Goal: Task Accomplishment & Management: Manage account settings

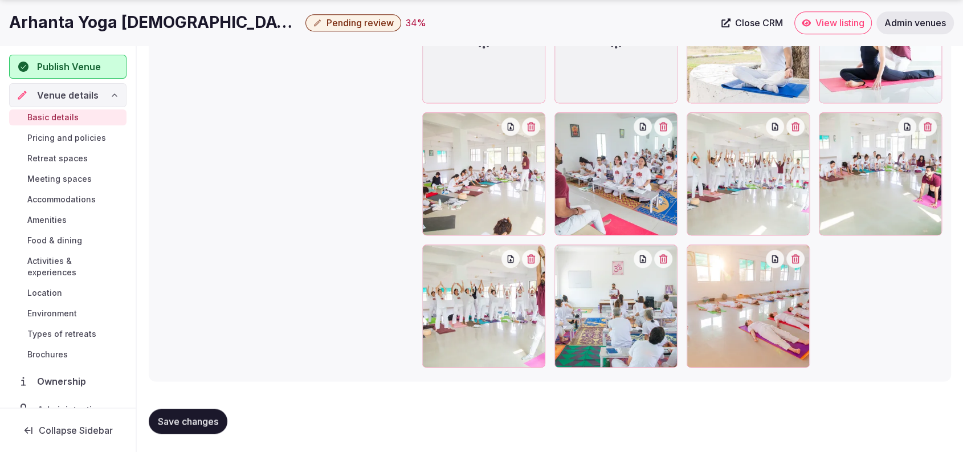
scroll to position [944, 0]
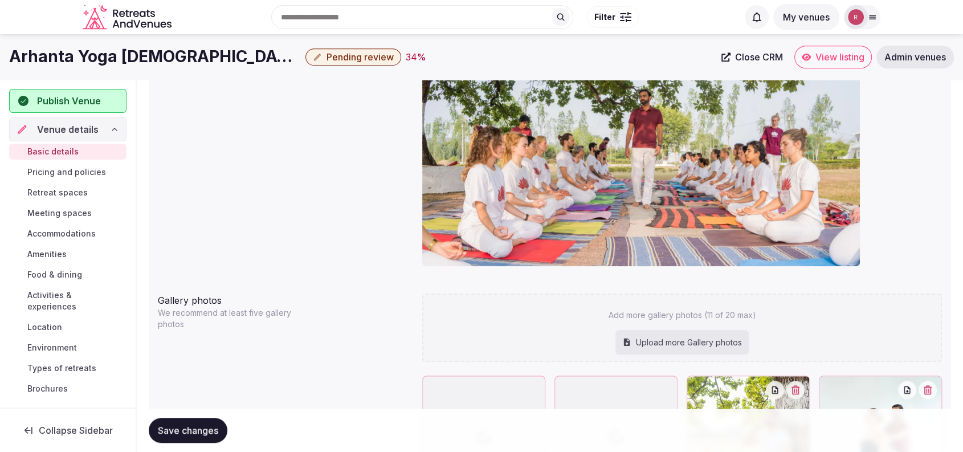
click at [50, 229] on span "Accommodations" at bounding box center [61, 233] width 68 height 11
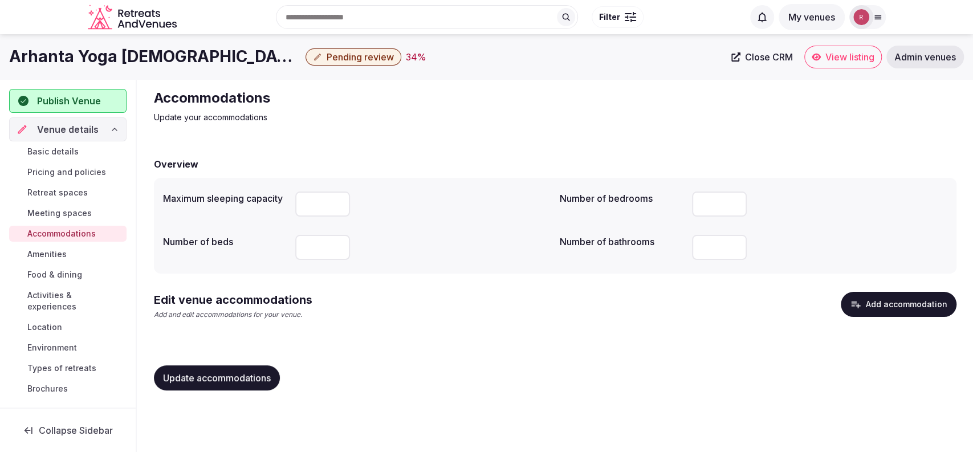
click at [63, 153] on span "Basic details" at bounding box center [52, 151] width 51 height 11
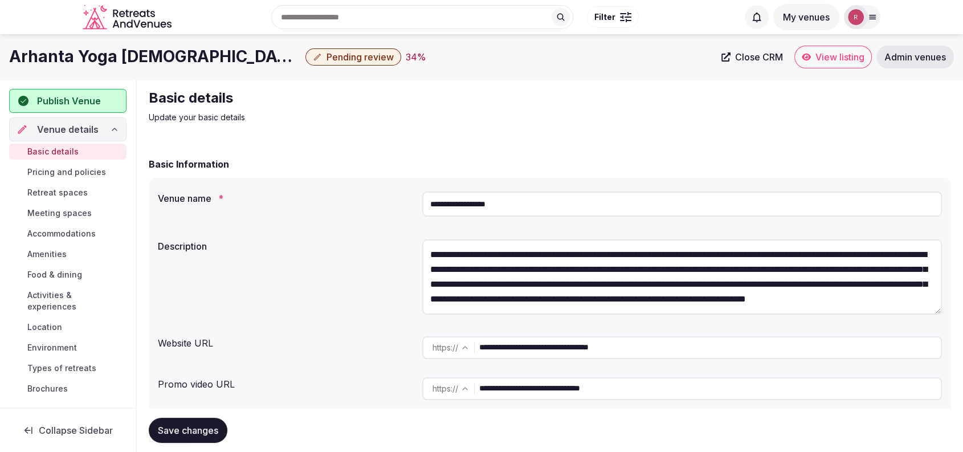
drag, startPoint x: 652, startPoint y: 344, endPoint x: 472, endPoint y: 336, distance: 180.2
click at [472, 336] on div "**********" at bounding box center [682, 347] width 520 height 23
click at [749, 56] on span "Close CRM" at bounding box center [759, 56] width 48 height 11
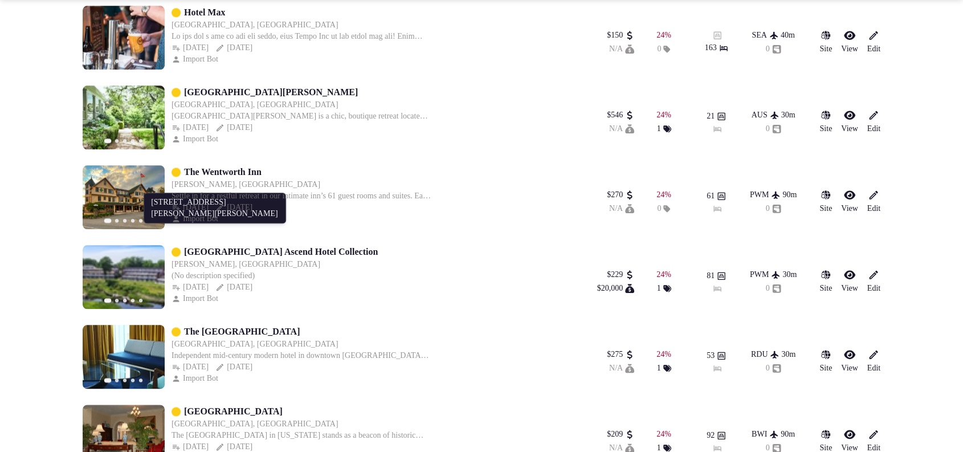
scroll to position [1581, 0]
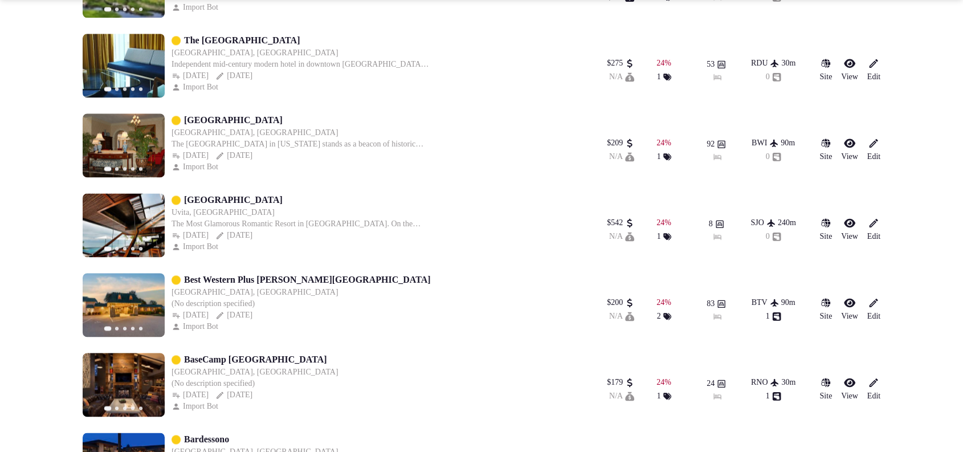
click at [564, 80] on div "Previous slide Next slide The Durham Hotel Durham DURHAM, United States Indepen…" at bounding box center [326, 66] width 486 height 64
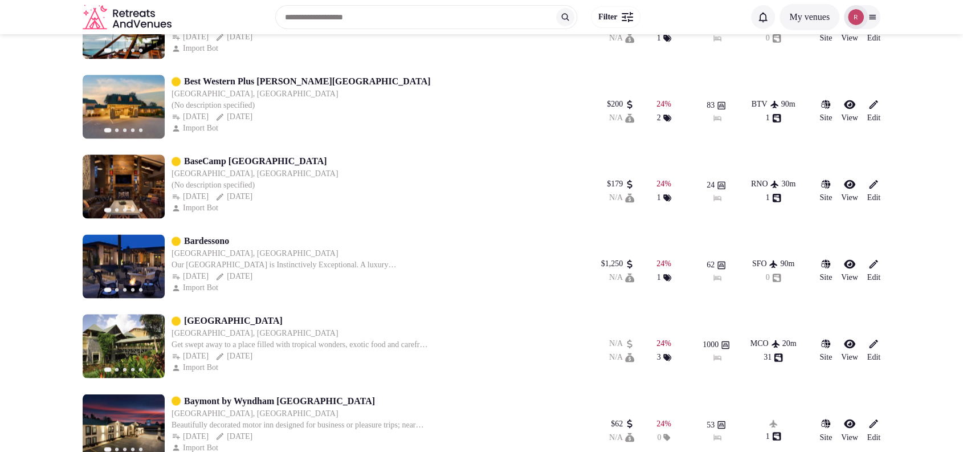
scroll to position [1385, 0]
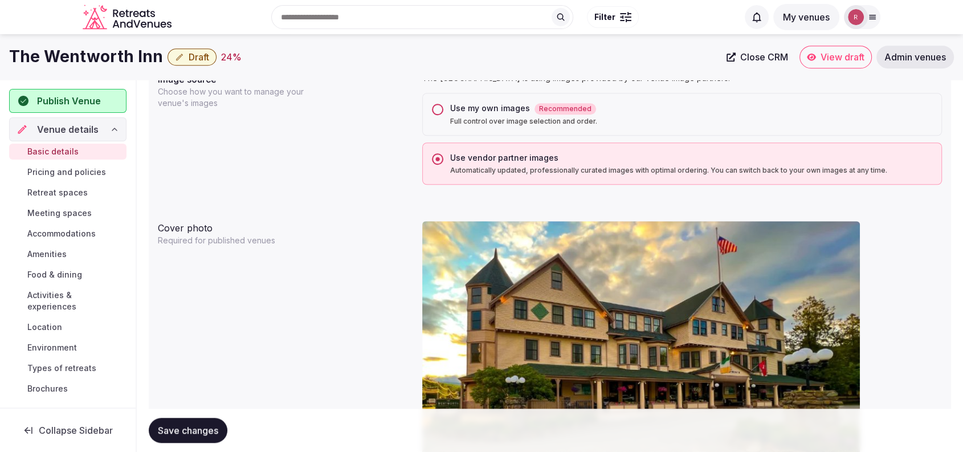
scroll to position [1324, 0]
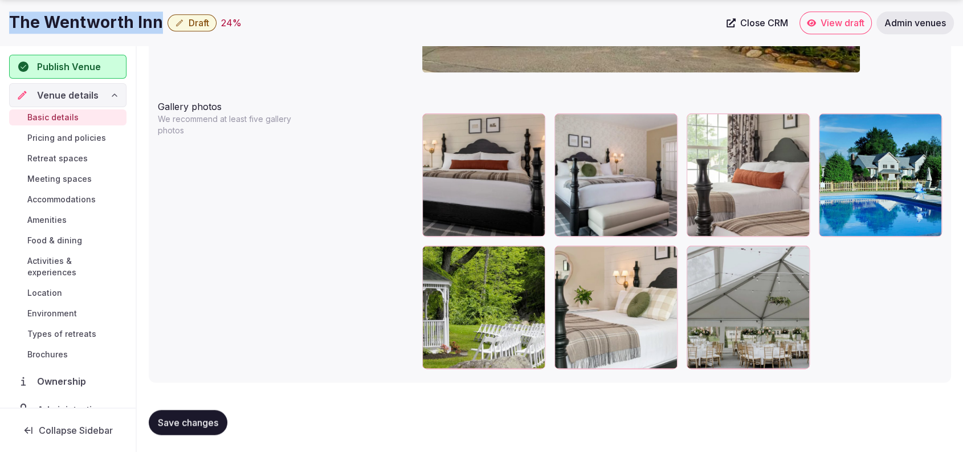
drag, startPoint x: 158, startPoint y: 22, endPoint x: 12, endPoint y: 18, distance: 146.5
click at [12, 18] on h1 "The Wentworth Inn" at bounding box center [86, 22] width 154 height 22
copy h1 "The Wentworth Inn"
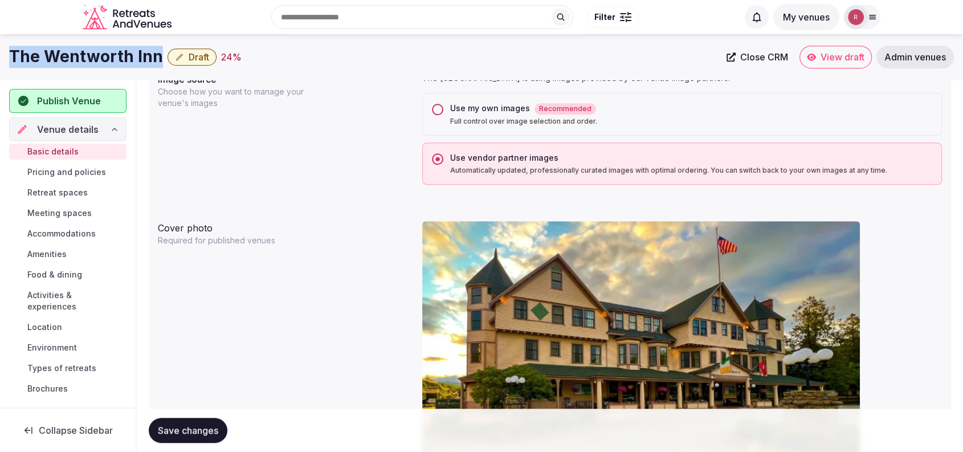
copy h1 "The Wentworth Inn"
click at [443, 109] on div "Use my own images Recommended Full control over image selection and order." at bounding box center [682, 114] width 520 height 43
click at [439, 112] on button "Use my own images Recommended Full control over image selection and order." at bounding box center [437, 109] width 11 height 11
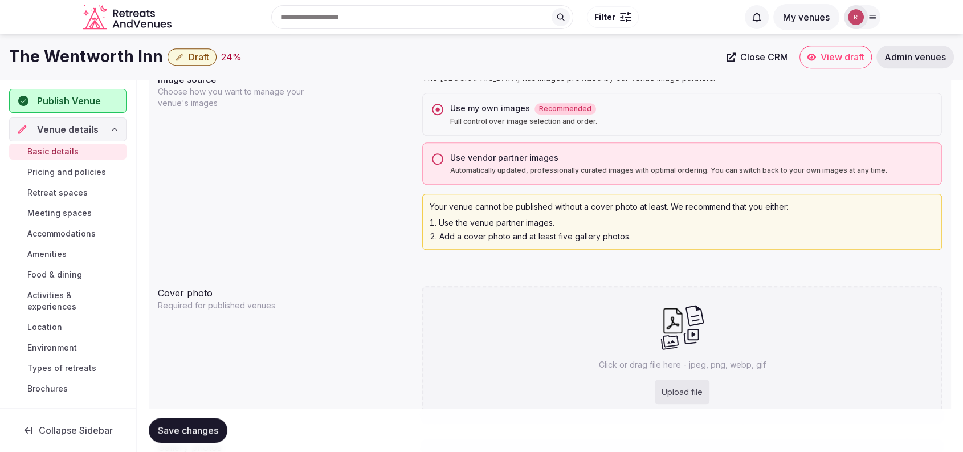
click at [438, 161] on button "Use vendor partner images Automatically updated, professionally curated images …" at bounding box center [437, 158] width 11 height 11
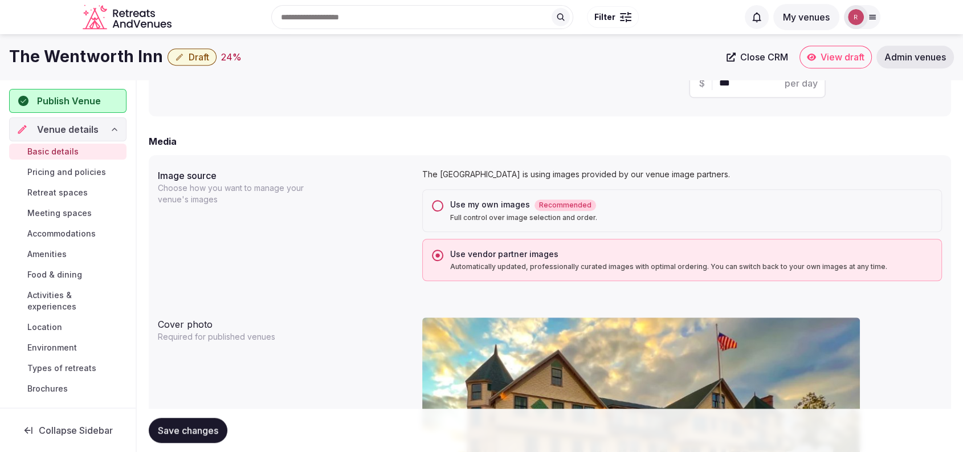
scroll to position [800, 0]
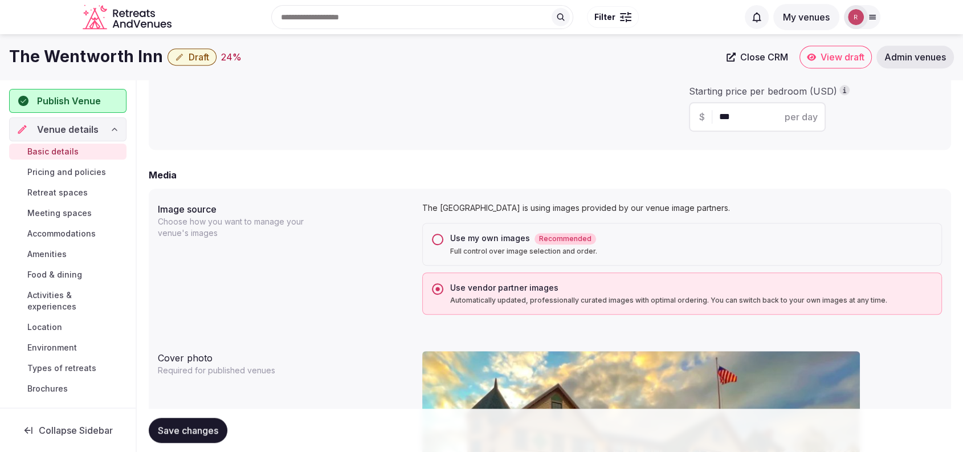
click at [438, 235] on button "Use my own images Recommended Full control over image selection and order." at bounding box center [437, 239] width 11 height 11
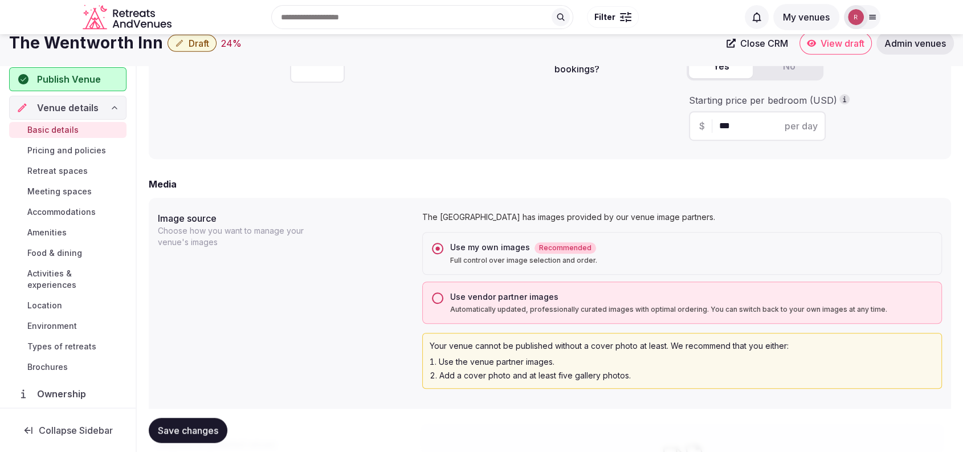
scroll to position [395, 0]
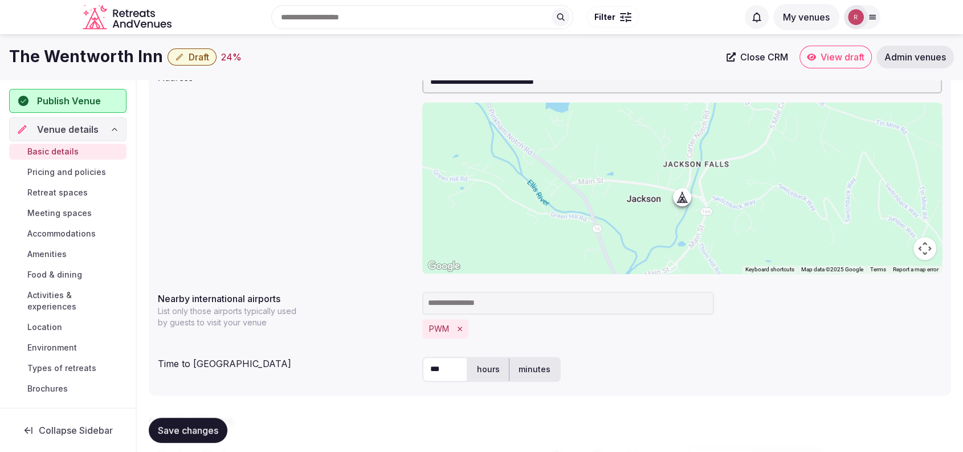
click at [740, 60] on span "Close CRM" at bounding box center [764, 56] width 48 height 11
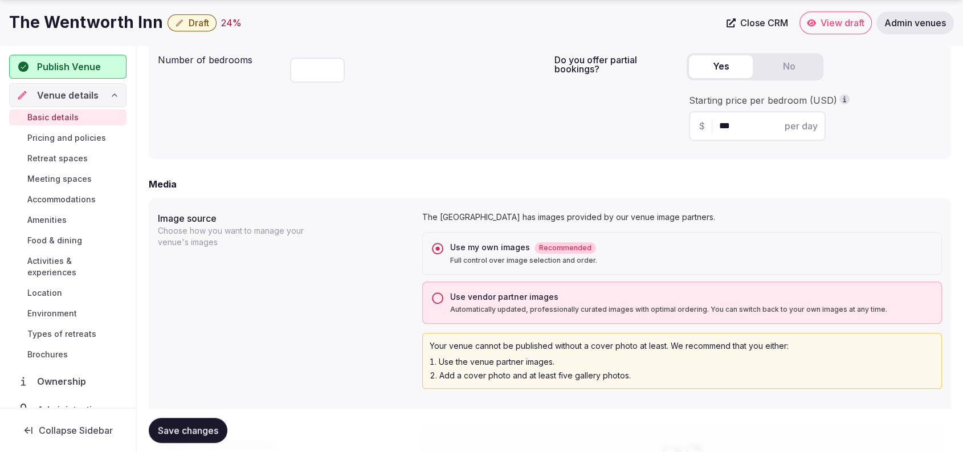
scroll to position [1137, 0]
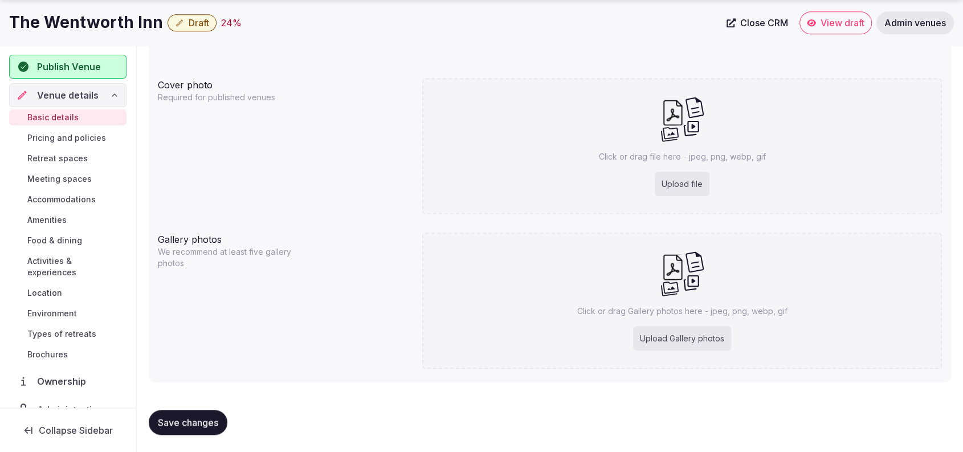
click at [348, 148] on div "Cover photo Required for published venues Click or drag file here - jpeg, png, …" at bounding box center [550, 146] width 784 height 145
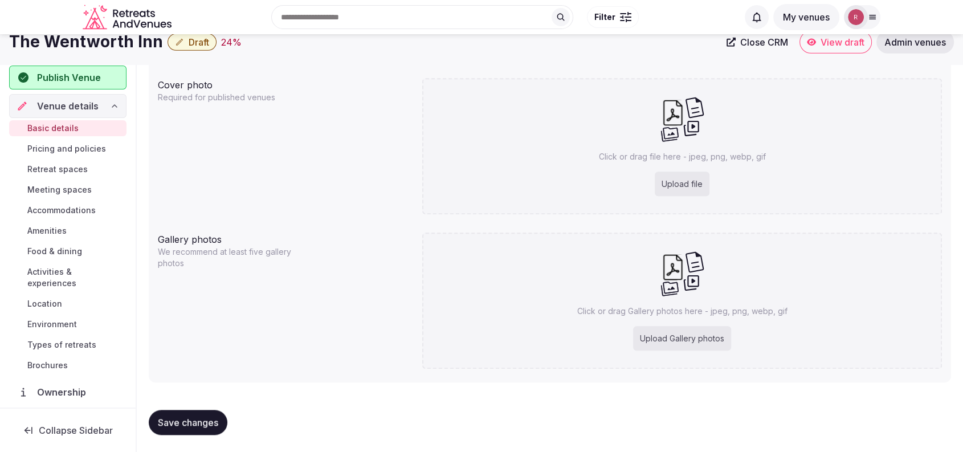
scroll to position [743, 0]
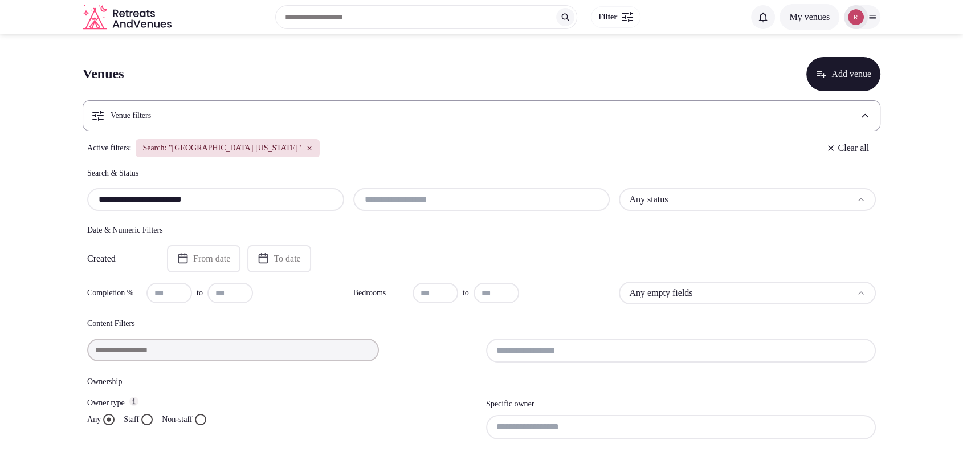
click at [311, 201] on input "**********" at bounding box center [216, 200] width 248 height 14
type input "**********"
